Goal: Task Accomplishment & Management: Manage account settings

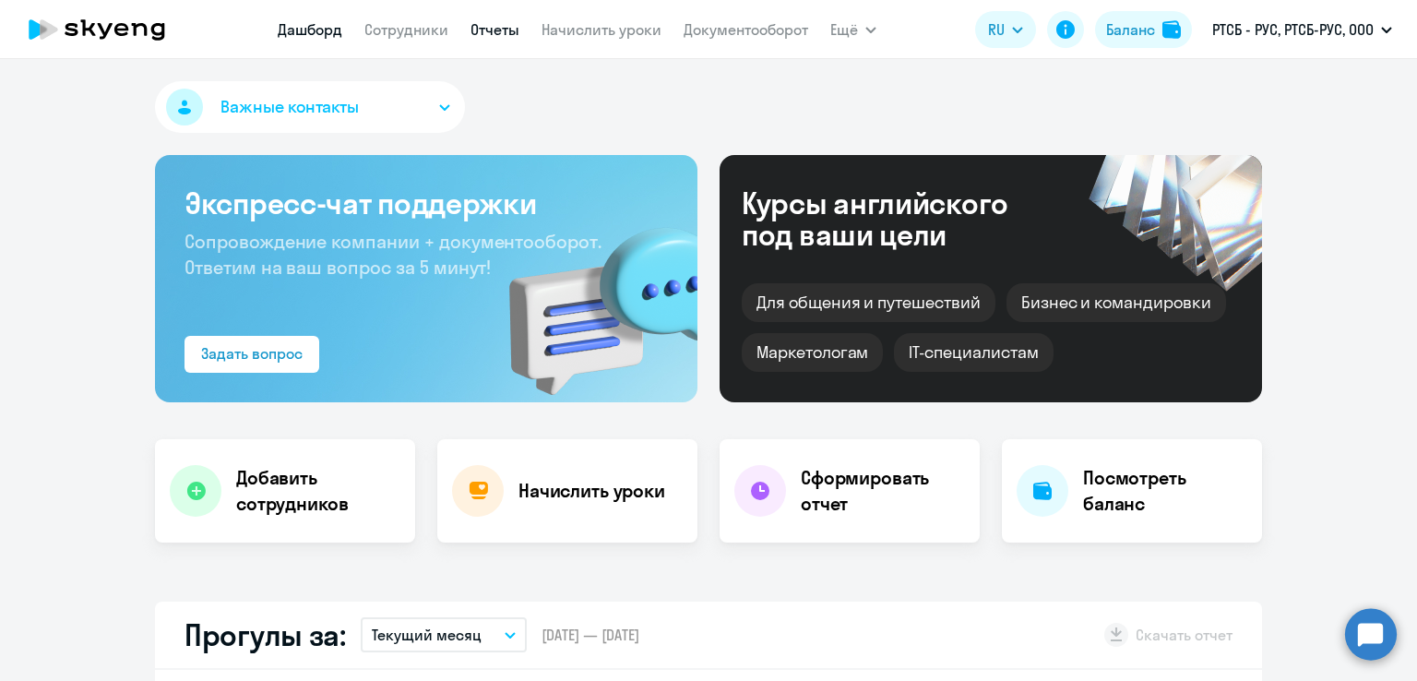
drag, startPoint x: 515, startPoint y: 45, endPoint x: 502, endPoint y: 34, distance: 17.0
click at [502, 34] on nav "[PERSON_NAME] Отчеты Начислить уроки Документооборот" at bounding box center [543, 29] width 530 height 37
click at [502, 34] on link "Отчеты" at bounding box center [494, 29] width 49 height 18
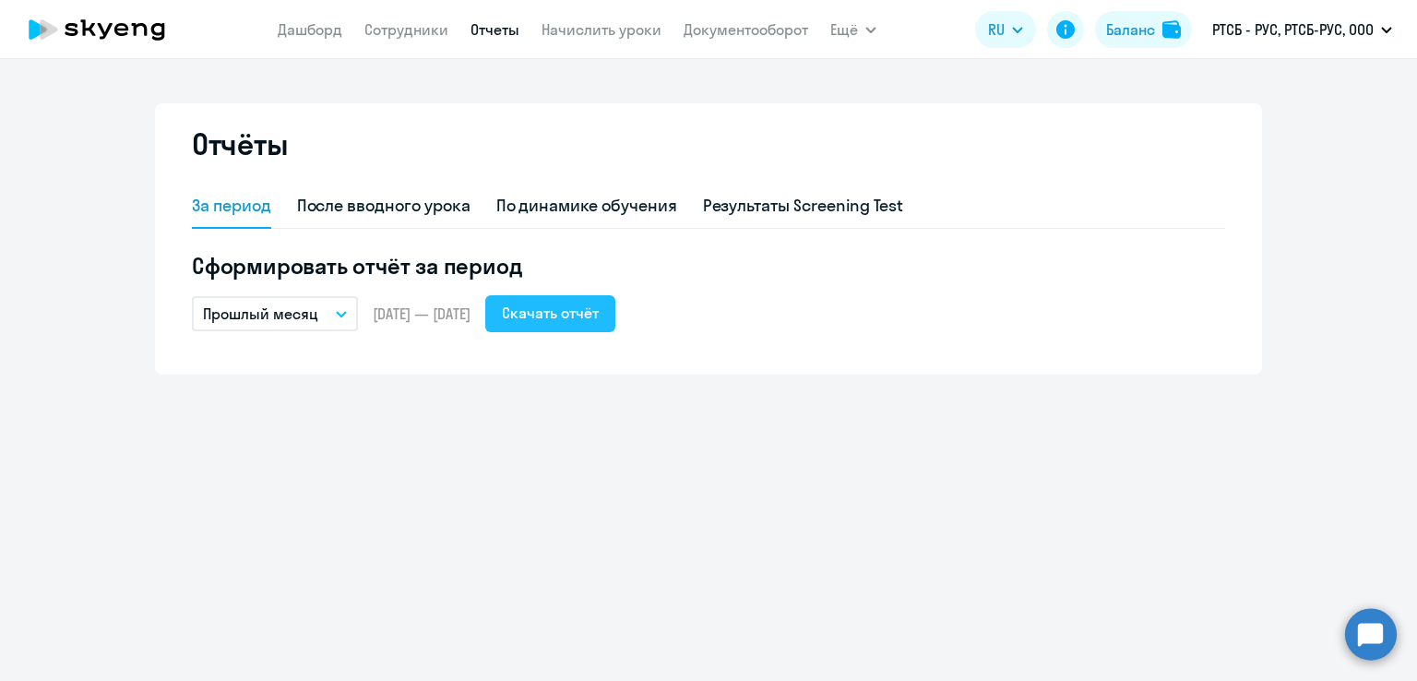
click at [577, 316] on div "Скачать отчёт" at bounding box center [550, 313] width 97 height 22
